Goal: Information Seeking & Learning: Learn about a topic

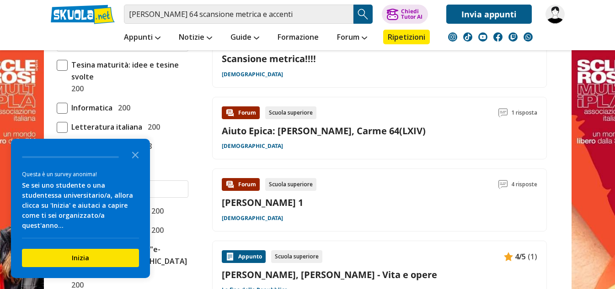
scroll to position [411, 0]
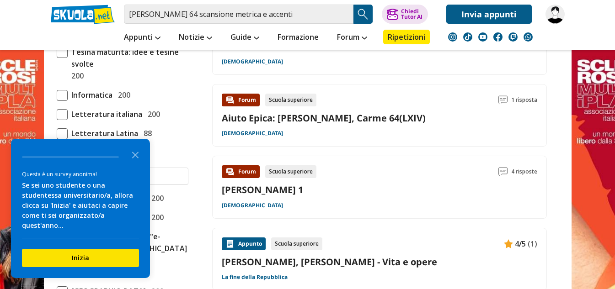
click at [331, 126] on div "Forum Scuola superiore 1 risposta Aiuto Epica: [PERSON_NAME], Carme 64(LXIV) [D…" at bounding box center [379, 116] width 315 height 44
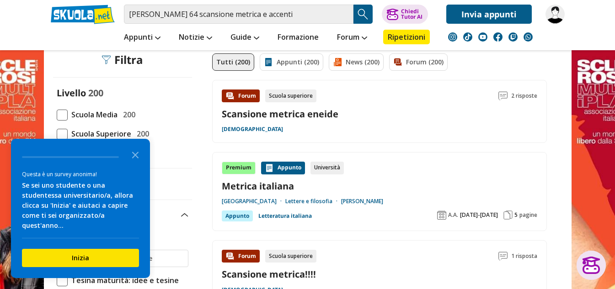
scroll to position [228, 0]
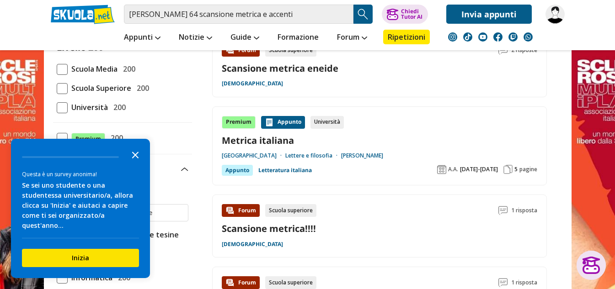
click at [138, 161] on icon "Close the survey" at bounding box center [135, 154] width 18 height 18
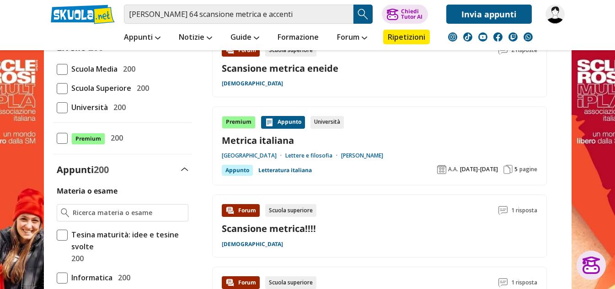
click at [74, 87] on span "Scuola Superiore" at bounding box center [100, 88] width 64 height 12
click at [57, 88] on input "Scuola Superiore 200" at bounding box center [57, 88] width 0 height 0
click at [66, 88] on span at bounding box center [62, 88] width 11 height 11
click at [57, 88] on input "Scuola Superiore 200" at bounding box center [57, 88] width 0 height 0
click at [63, 87] on span at bounding box center [62, 88] width 11 height 11
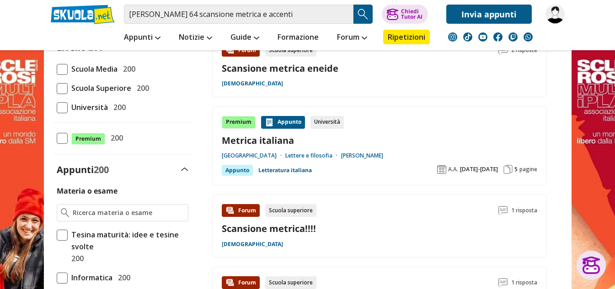
click at [57, 88] on input "Scuola Superiore 200" at bounding box center [57, 88] width 0 height 0
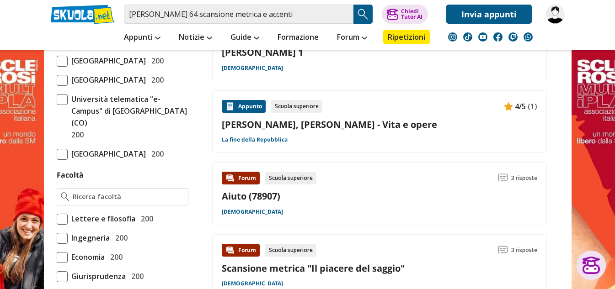
scroll to position [548, 0]
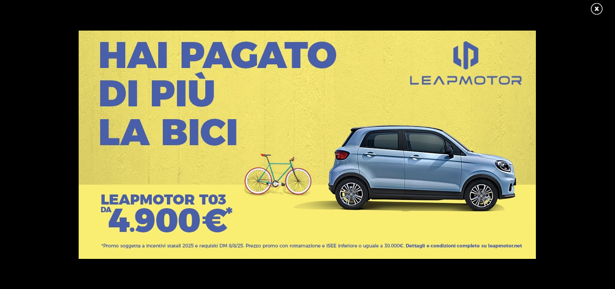
scroll to position [548, 0]
click at [597, 10] on link at bounding box center [601, 9] width 23 height 14
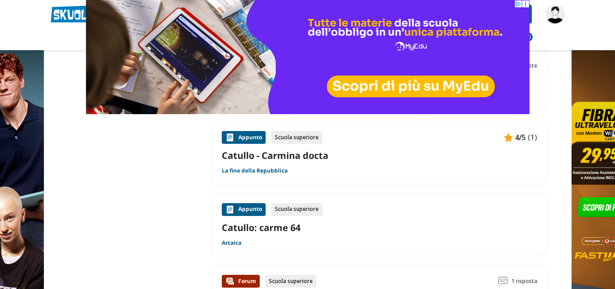
scroll to position [731, 0]
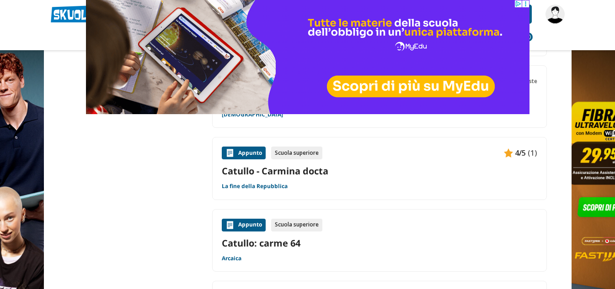
click at [254, 244] on link "Catullo: carme 64" at bounding box center [379, 243] width 315 height 12
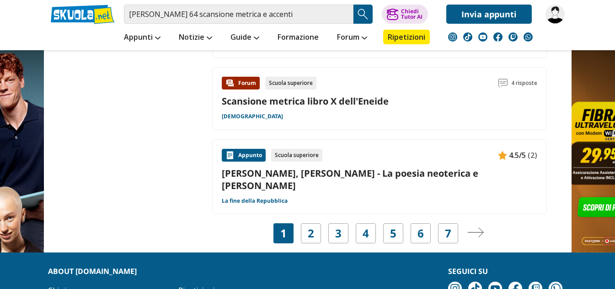
scroll to position [1417, 0]
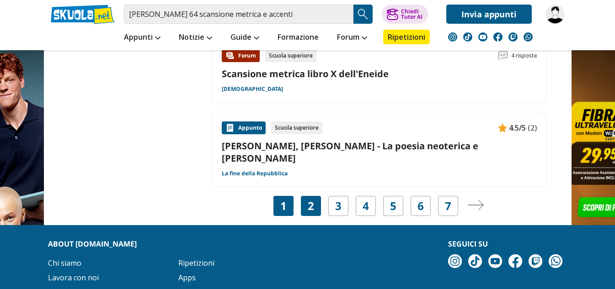
click at [305, 196] on div "2" at bounding box center [311, 206] width 20 height 20
